Goal: Task Accomplishment & Management: Use online tool/utility

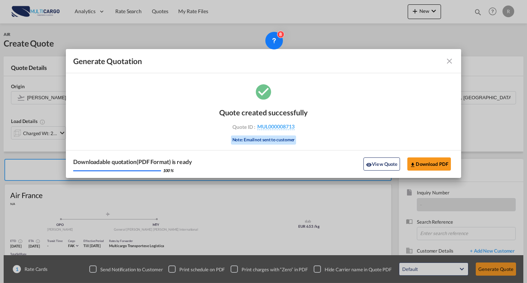
scroll to position [66, 0]
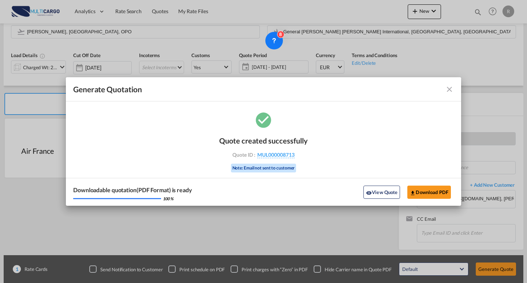
click at [450, 90] on md-icon "icon-close fg-AAA8AD cursor m-0" at bounding box center [449, 89] width 9 height 9
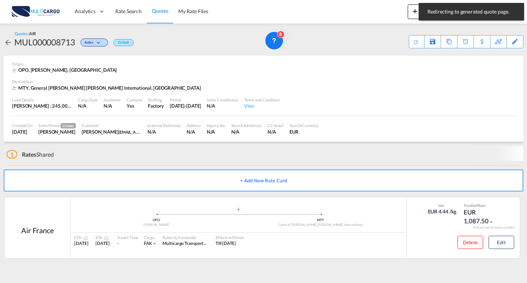
click at [410, 10] on button "New" at bounding box center [424, 11] width 33 height 15
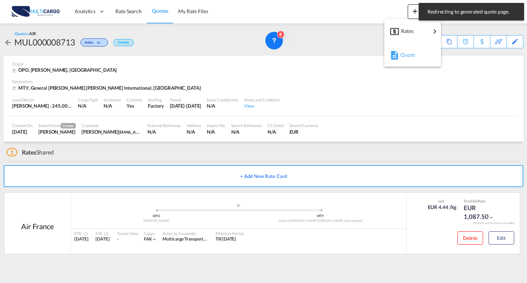
click at [395, 65] on button "Quote" at bounding box center [412, 55] width 57 height 24
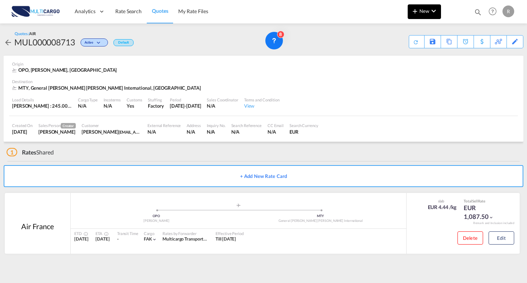
click at [415, 12] on md-icon "icon-plus 400-fg" at bounding box center [415, 11] width 9 height 9
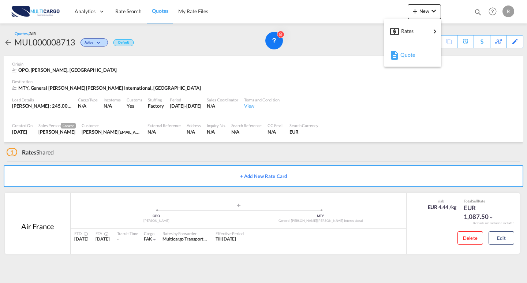
click at [408, 57] on span "Quote" at bounding box center [404, 55] width 8 height 15
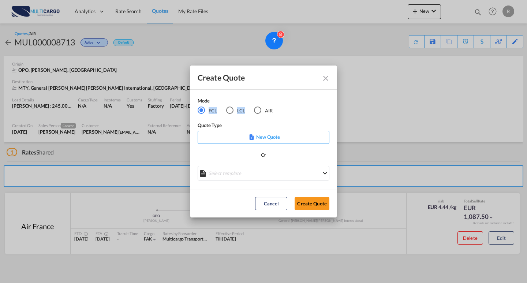
click at [261, 106] on div "Mode FCL LCL AIR" at bounding box center [240, 105] width 84 height 17
click at [261, 108] on div "AIR" at bounding box center [257, 110] width 7 height 7
click at [263, 177] on md-select "Select template EXP EXW AIR 09/2025 [PERSON_NAME] | [DATE] IMP_DAP_AIR <500KG -…" at bounding box center [264, 173] width 132 height 15
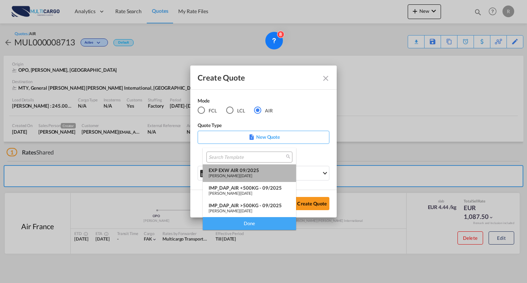
click at [262, 173] on div "[PERSON_NAME] | [DATE]" at bounding box center [250, 175] width 82 height 5
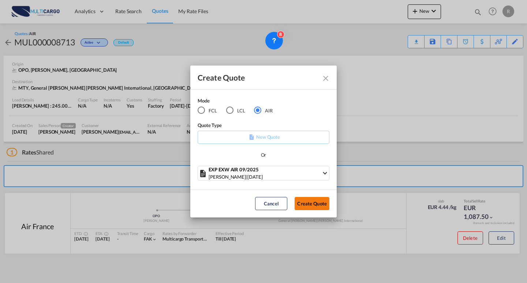
click at [307, 202] on button "Create Quote" at bounding box center [312, 203] width 35 height 13
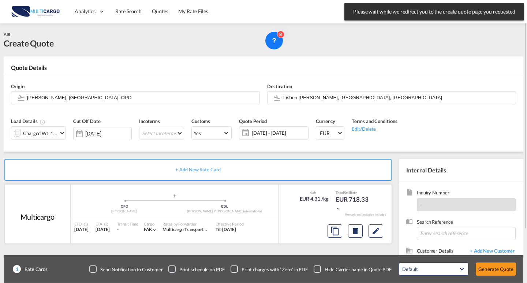
scroll to position [37, 0]
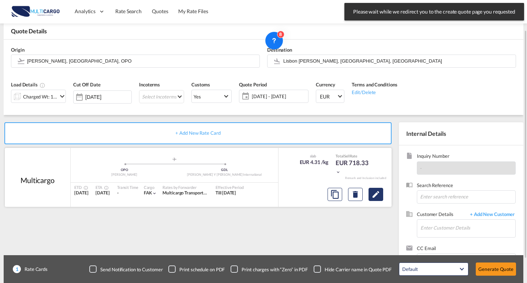
click at [376, 194] on md-icon "Edit" at bounding box center [375, 194] width 9 height 9
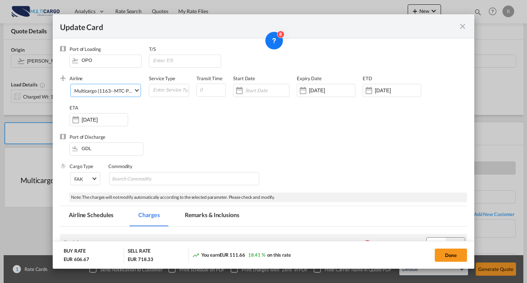
click at [106, 96] on md-select "Multicargo (1163--MTC-PT / -) AIR EXPRESS S.A. (1166- / -) CMA CGM Air Cargo (1…" at bounding box center [105, 90] width 71 height 13
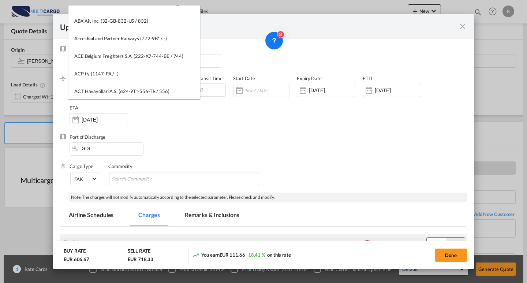
scroll to position [0, 0]
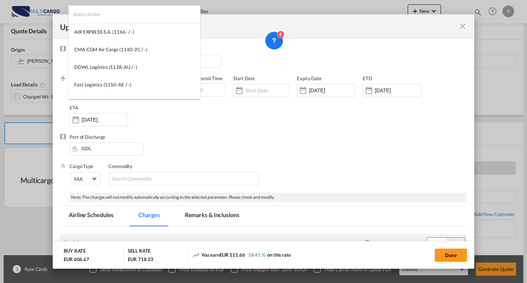
click at [132, 10] on input "search" at bounding box center [136, 14] width 128 height 18
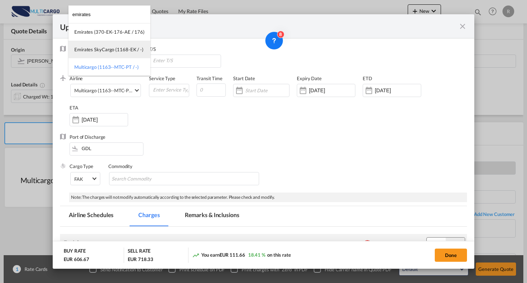
type input "emirates"
click at [127, 46] on div "Emirates SkyCargo (1168-EK / -)" at bounding box center [108, 49] width 69 height 7
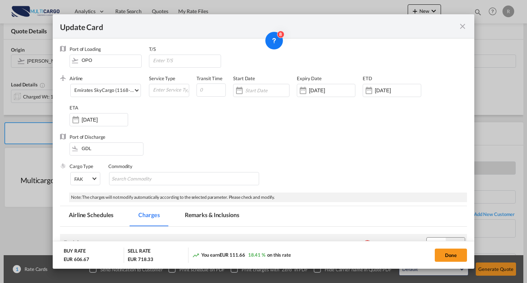
click at [200, 137] on div "Port of Discharge GDL" at bounding box center [263, 148] width 407 height 29
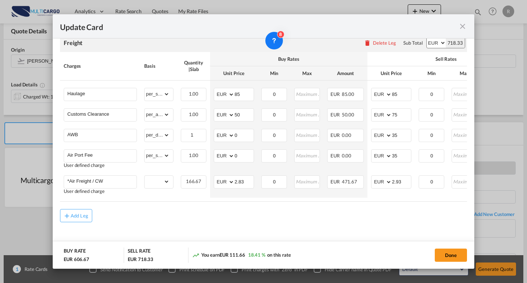
scroll to position [204, 0]
drag, startPoint x: 395, startPoint y: 90, endPoint x: 385, endPoint y: 90, distance: 9.5
click at [386, 90] on md-input-container "AED AFN ALL AMD ANG AOA ARS AUD AWG AZN BAM BBD BDT BGN BHD BIF BMD BND [PERSON…" at bounding box center [391, 94] width 40 height 13
type input "100"
drag, startPoint x: 246, startPoint y: 181, endPoint x: 213, endPoint y: 175, distance: 33.5
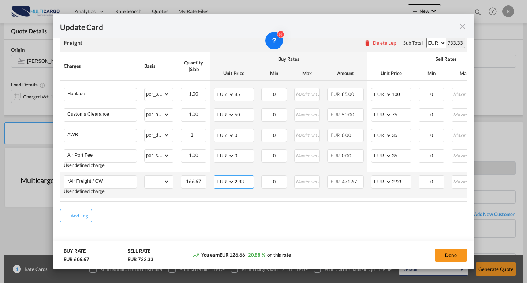
click at [213, 175] on td "AED AFN ALL AMD ANG AOA ARS AUD AWG AZN BAM BBD BDT BGN BHD BIF BMD BND [PERSON…" at bounding box center [234, 185] width 48 height 26
type input "1.1"
drag, startPoint x: 403, startPoint y: 181, endPoint x: 381, endPoint y: 172, distance: 23.7
click at [378, 176] on md-input-container "AED AFN ALL AMD ANG AOA ARS AUD AWG AZN BAM BBD BDT BGN BHD BIF BMD BND [PERSON…" at bounding box center [391, 181] width 40 height 13
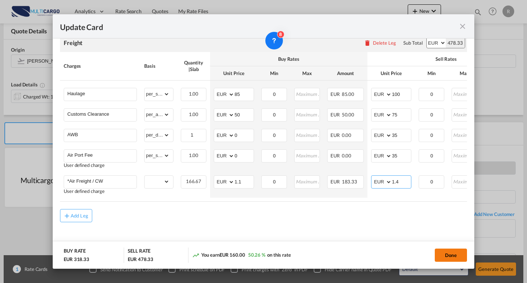
type input "1.4"
drag, startPoint x: 437, startPoint y: 252, endPoint x: 413, endPoint y: 238, distance: 27.4
click at [437, 252] on button "Done" at bounding box center [451, 255] width 32 height 13
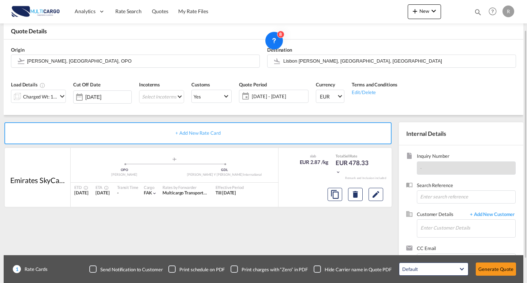
click at [52, 99] on div "Charged Wt: 166.67 KG" at bounding box center [40, 96] width 34 height 10
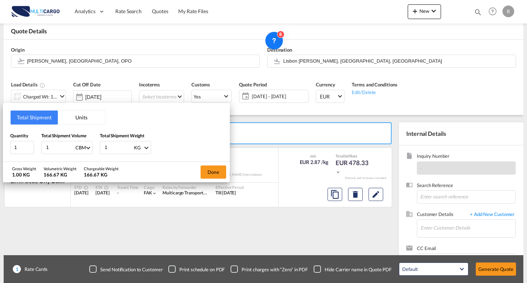
drag, startPoint x: 57, startPoint y: 150, endPoint x: 47, endPoint y: 144, distance: 12.0
click at [26, 143] on div "Quantity 1 Total Shipment Volume 1 CBM CBM CFT KG LB Total Shipment Weight 1 KG…" at bounding box center [116, 143] width 212 height 22
type input "8"
type input "8.26"
drag, startPoint x: 71, startPoint y: 142, endPoint x: 108, endPoint y: 139, distance: 37.1
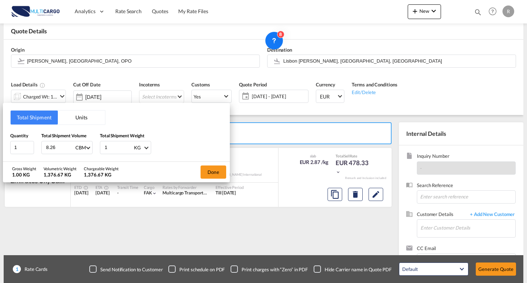
click at [41, 138] on div "Quantity 1 Total Shipment Volume 8.26 CBM CBM CFT KG LB Total Shipment Weight 1…" at bounding box center [116, 143] width 212 height 22
type input "2780"
click at [212, 173] on button "Done" at bounding box center [214, 171] width 26 height 13
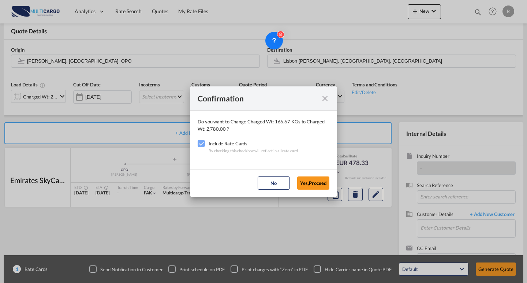
click at [308, 180] on button "Yes,Proceed" at bounding box center [313, 182] width 32 height 13
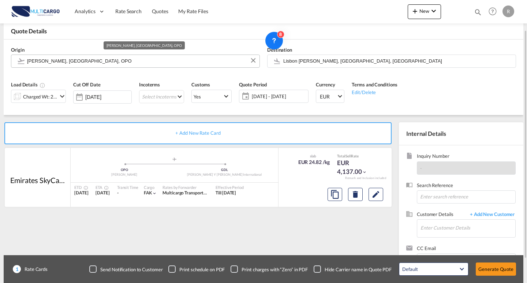
click at [171, 61] on input "[PERSON_NAME], [GEOGRAPHIC_DATA], OPO" at bounding box center [141, 61] width 229 height 13
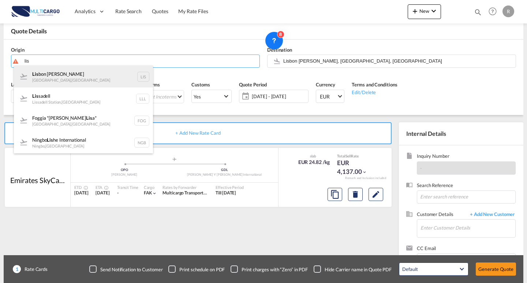
click at [72, 74] on div "Lis bon [PERSON_NAME] [GEOGRAPHIC_DATA] , [GEOGRAPHIC_DATA] LIS" at bounding box center [83, 77] width 139 height 22
type input "Lisbon [PERSON_NAME], [GEOGRAPHIC_DATA], [GEOGRAPHIC_DATA]"
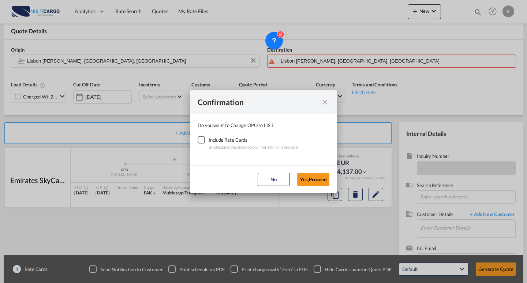
click at [202, 138] on div "Checkbox No Ink" at bounding box center [201, 139] width 7 height 7
click at [298, 179] on button "Yes,Proceed" at bounding box center [313, 179] width 32 height 13
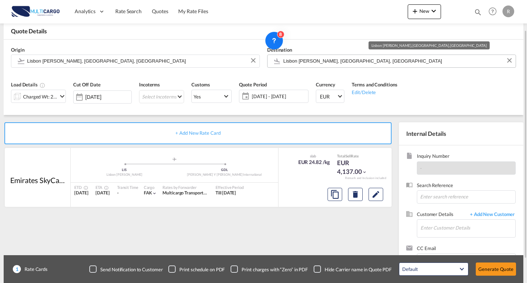
click at [311, 59] on input "Lisbon [PERSON_NAME], [GEOGRAPHIC_DATA], [GEOGRAPHIC_DATA]" at bounding box center [397, 61] width 229 height 13
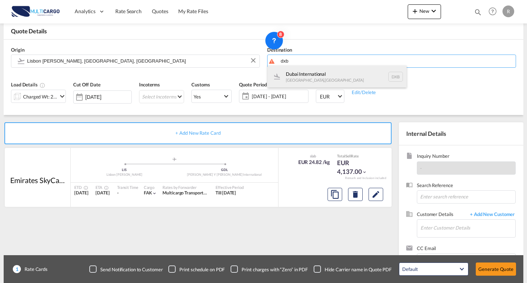
click at [299, 77] on div "Dubai International [GEOGRAPHIC_DATA] , [GEOGRAPHIC_DATA] DXB" at bounding box center [337, 77] width 139 height 22
type input "Dubai International, [GEOGRAPHIC_DATA], DXB"
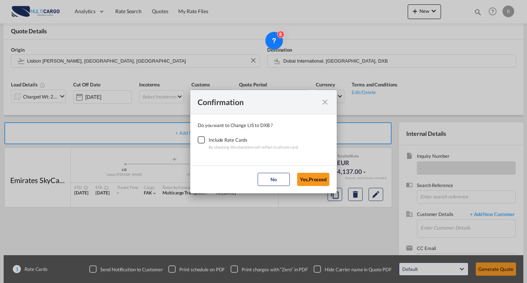
click at [205, 140] on div "Checkbox No Ink" at bounding box center [201, 139] width 7 height 7
click at [299, 179] on button "Yes,Proceed" at bounding box center [313, 179] width 32 height 13
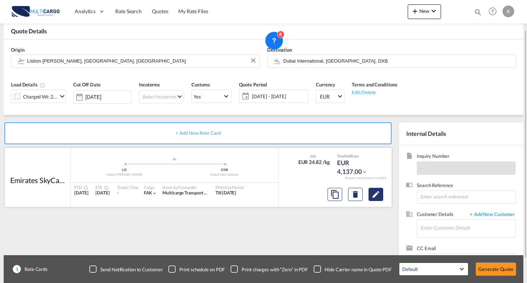
click at [377, 190] on md-icon "Edit" at bounding box center [375, 194] width 9 height 9
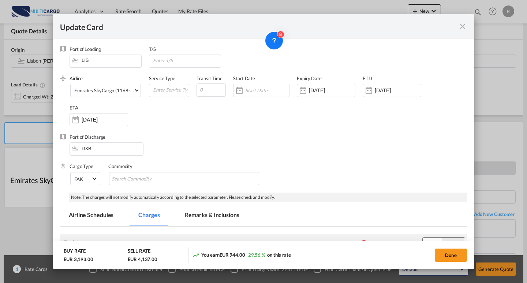
scroll to position [183, 0]
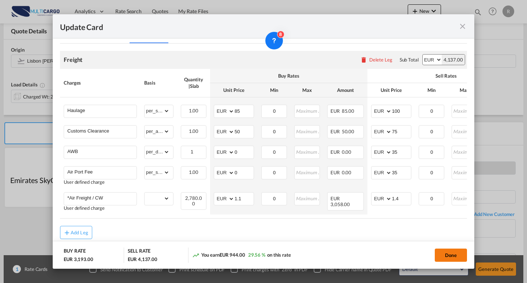
click at [450, 252] on button "Done" at bounding box center [451, 255] width 32 height 13
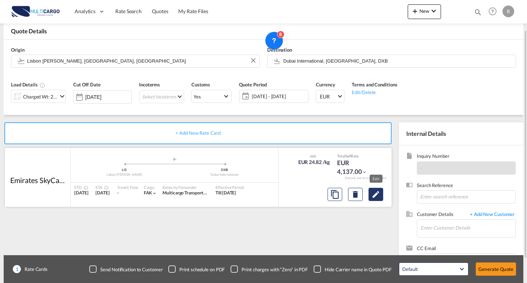
click at [377, 194] on md-icon "Edit" at bounding box center [375, 194] width 9 height 9
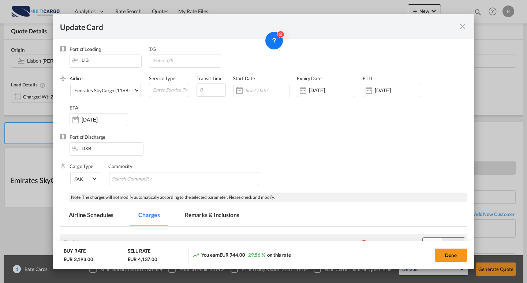
click at [475, 63] on div "Update Card Port of [GEOGRAPHIC_DATA] LIS T/S .a{fill:#aaa8ad;} Airline Emirate…" at bounding box center [263, 141] width 527 height 283
click at [464, 24] on md-icon "icon-close fg-AAA8AD m-0 pointer" at bounding box center [462, 26] width 9 height 9
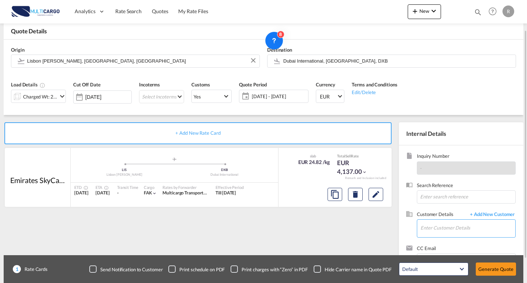
click at [446, 221] on input "Enter Customer Details" at bounding box center [468, 228] width 95 height 16
paste input "Samadhi -TWF <[EMAIL_ADDRESS][DOMAIN_NAME]>"
drag, startPoint x: 423, startPoint y: 221, endPoint x: 380, endPoint y: 210, distance: 44.9
click at [383, 211] on div "+ Add New Rate Card Emirates SkyCargo added by you .a{fill:#aaa8ad;} .a{fill:#a…" at bounding box center [264, 197] width 520 height 164
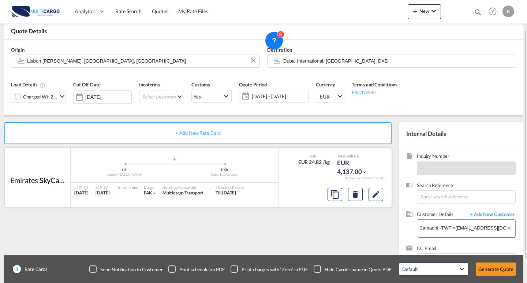
scroll to position [0, 0]
click at [480, 229] on input "[EMAIL_ADDRESS][DOMAIN_NAME]>" at bounding box center [468, 228] width 95 height 16
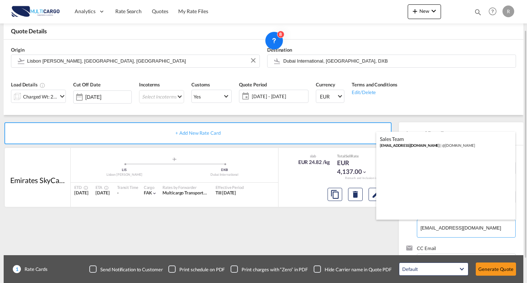
click at [422, 143] on div "Sales Team [EMAIL_ADDRESS][DOMAIN_NAME] | @[DOMAIN_NAME]" at bounding box center [445, 142] width 139 height 20
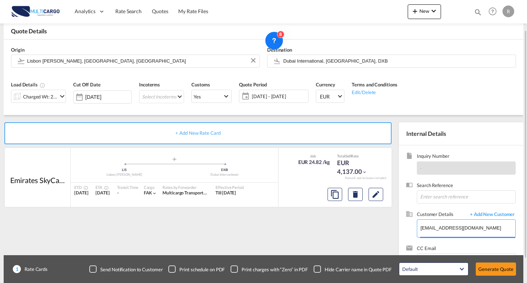
type input "@[DOMAIN_NAME], Sales Team, [EMAIL_ADDRESS][DOMAIN_NAME]"
click at [484, 268] on button "Generate Quote" at bounding box center [496, 268] width 40 height 13
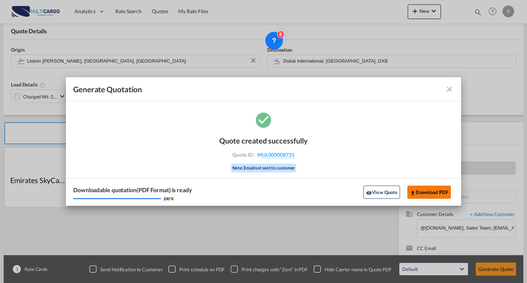
click at [426, 187] on button "Download PDF" at bounding box center [429, 192] width 44 height 13
